Goal: Obtain resource: Obtain resource

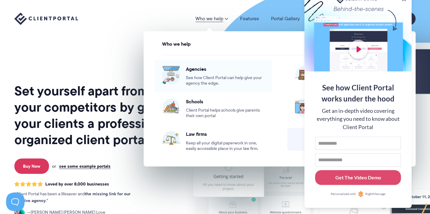
click at [193, 71] on span "Agencies" at bounding box center [225, 69] width 79 height 6
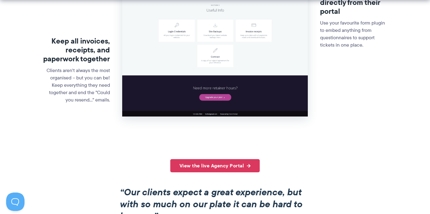
scroll to position [386, 0]
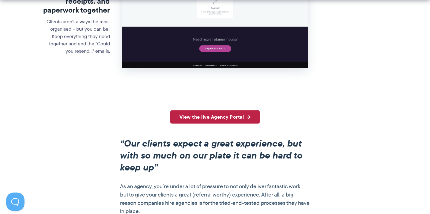
click at [237, 117] on link "View the live Agency Portal" at bounding box center [215, 116] width 90 height 13
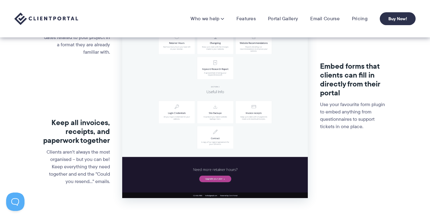
scroll to position [0, 0]
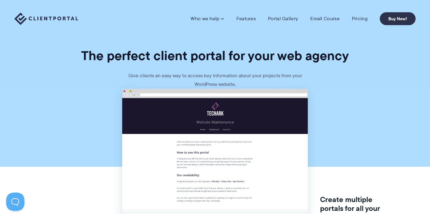
click at [50, 16] on img at bounding box center [46, 19] width 64 height 13
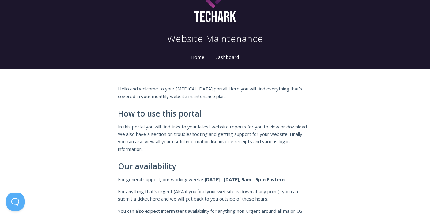
scroll to position [67, 0]
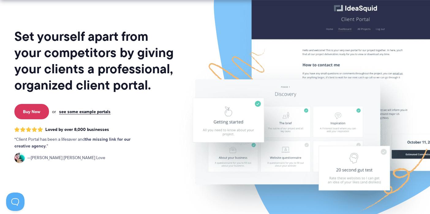
scroll to position [55, 0]
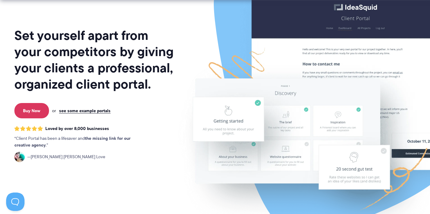
click at [98, 114] on p "Buy Now or see some example portals" at bounding box center [95, 110] width 164 height 15
click at [98, 111] on link "see some example portals" at bounding box center [85, 111] width 52 height 6
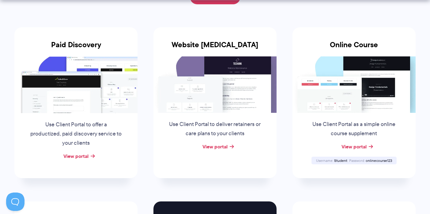
scroll to position [114, 0]
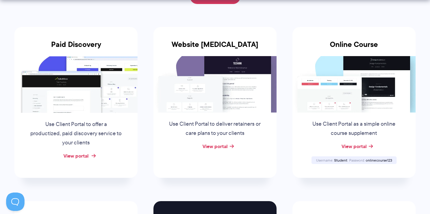
click at [86, 155] on link "View portal" at bounding box center [75, 155] width 25 height 7
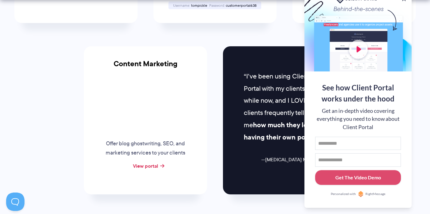
scroll to position [684, 0]
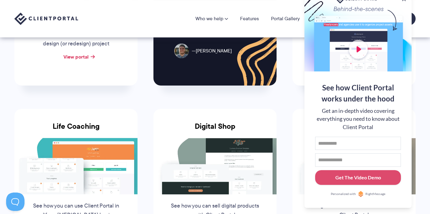
scroll to position [195, 0]
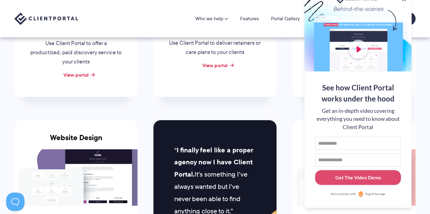
click at [286, 77] on li "Online Course Use Client Portal as a simple online course supplement View porta…" at bounding box center [354, 21] width 139 height 174
click at [285, 18] on link "Portal Gallery" at bounding box center [285, 18] width 29 height 5
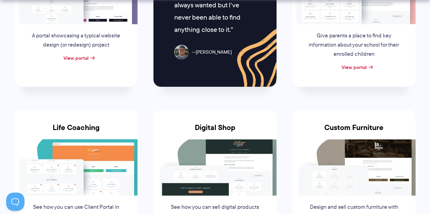
scroll to position [467, 0]
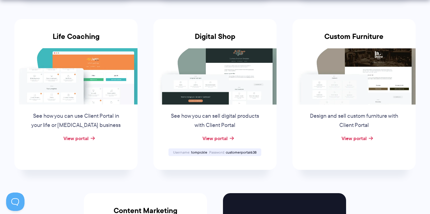
click at [92, 89] on img at bounding box center [75, 76] width 123 height 56
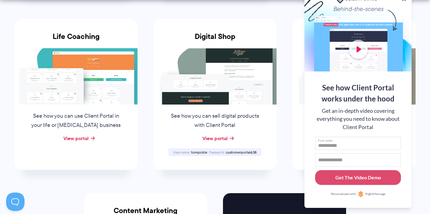
click at [364, 140] on input "First name" at bounding box center [358, 143] width 86 height 13
drag, startPoint x: 354, startPoint y: 146, endPoint x: 303, endPoint y: 142, distance: 51.1
type input "*****"
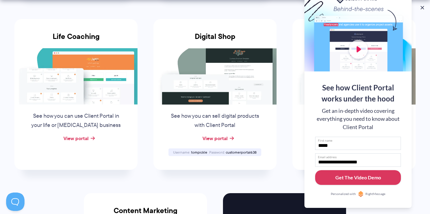
type input "**********"
click at [340, 174] on div "Get The Video Demo" at bounding box center [359, 177] width 46 height 7
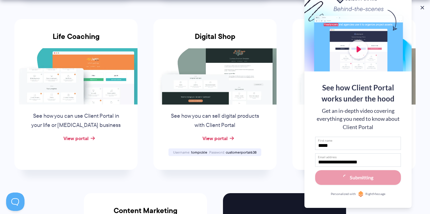
click at [231, 176] on li "Digital Shop See how you can sell digital products with Client Portal View port…" at bounding box center [215, 94] width 139 height 174
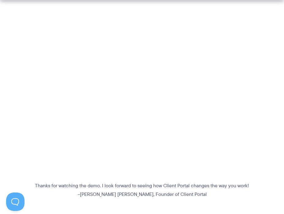
scroll to position [153, 0]
